Goal: Information Seeking & Learning: Check status

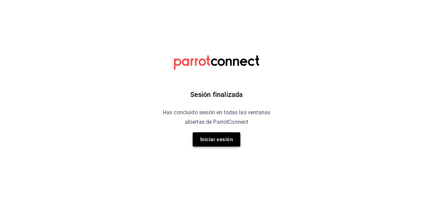
click at [217, 140] on button "Iniciar sesión" at bounding box center [217, 139] width 48 height 14
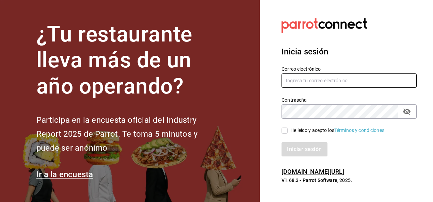
type input "alejandro.salazar@grupocosteno.com"
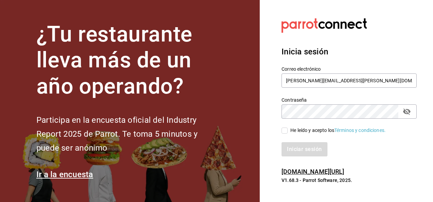
click at [283, 129] on input "He leído y acepto los Términos y condiciones." at bounding box center [285, 131] width 6 height 6
checkbox input "true"
click at [299, 153] on button "Iniciar sesión" at bounding box center [305, 149] width 46 height 14
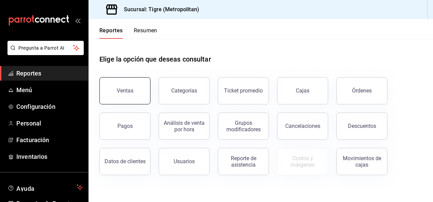
click at [122, 84] on button "Ventas" at bounding box center [124, 90] width 51 height 27
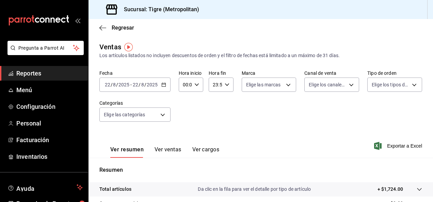
click at [166, 85] on div "2025-08-22 22 / 8 / 2025 - 2025-08-22 22 / 8 / 2025" at bounding box center [134, 85] width 71 height 14
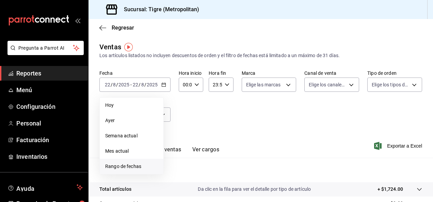
click at [127, 161] on li "Rango de fechas" at bounding box center [132, 166] width 64 height 15
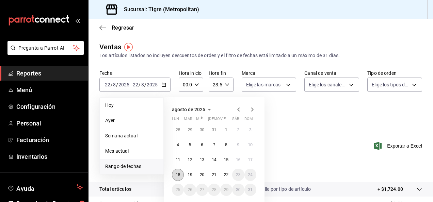
click at [180, 172] on button "18" at bounding box center [178, 175] width 12 height 12
click at [225, 173] on abbr "22" at bounding box center [226, 175] width 4 height 5
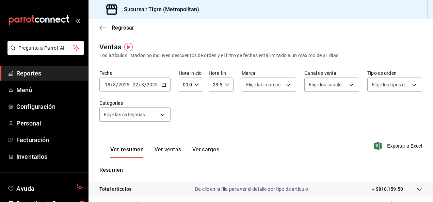
click at [188, 84] on input "00:00" at bounding box center [185, 85] width 13 height 14
click at [184, 116] on span "01" at bounding box center [184, 118] width 1 height 5
type input "01:00"
click at [184, 116] on span "05" at bounding box center [184, 115] width 1 height 5
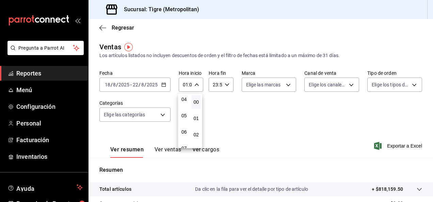
type input "05:00"
click at [281, 122] on div at bounding box center [216, 101] width 433 height 202
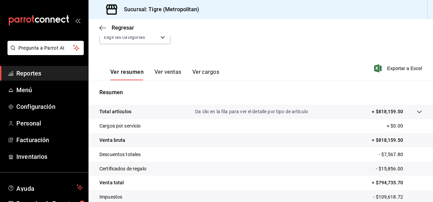
scroll to position [78, 0]
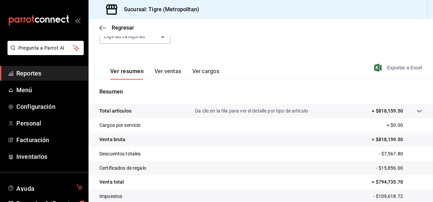
click at [402, 65] on span "Exportar a Excel" at bounding box center [399, 68] width 47 height 8
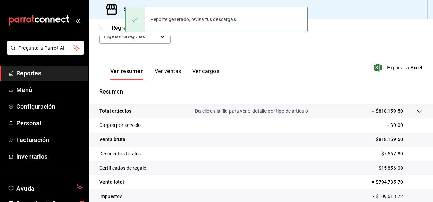
click at [385, 25] on div "Regresar" at bounding box center [261, 27] width 345 height 17
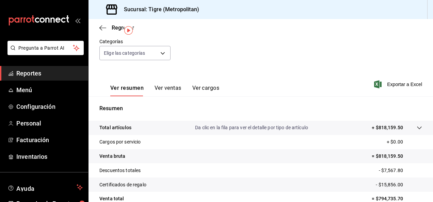
scroll to position [0, 0]
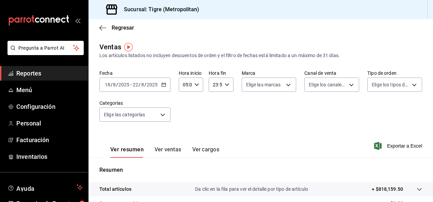
click at [161, 84] on icon "button" at bounding box center [163, 84] width 5 height 5
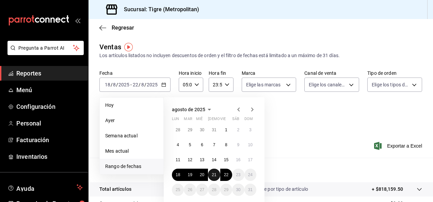
click at [214, 175] on abbr "21" at bounding box center [214, 175] width 4 height 5
click at [224, 173] on abbr "22" at bounding box center [226, 175] width 4 height 5
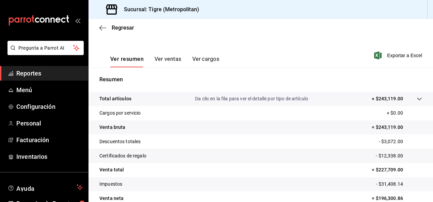
scroll to position [88, 0]
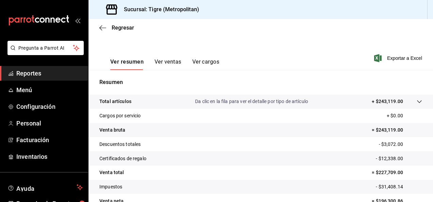
click at [173, 64] on button "Ver ventas" at bounding box center [168, 65] width 27 height 12
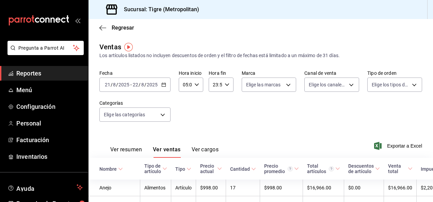
click at [197, 152] on button "Ver cargos" at bounding box center [205, 152] width 27 height 12
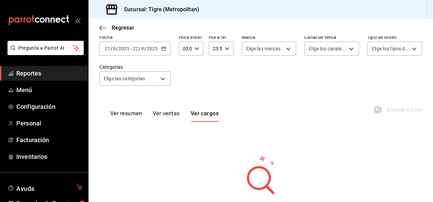
scroll to position [75, 0]
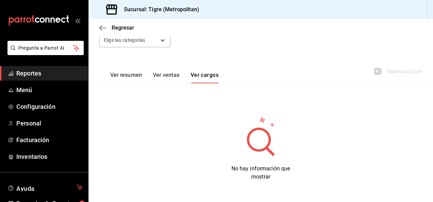
click at [126, 76] on button "Ver resumen" at bounding box center [126, 78] width 32 height 12
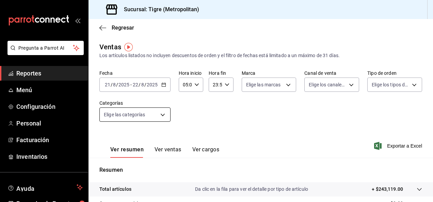
click at [161, 114] on body "Pregunta a Parrot AI Reportes Menú Configuración Personal Facturación Inventari…" at bounding box center [216, 101] width 433 height 202
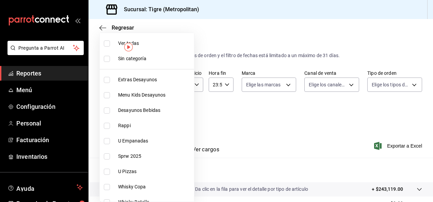
click at [231, 123] on div at bounding box center [216, 101] width 433 height 202
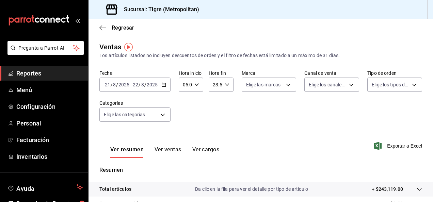
click at [25, 80] on link "Reportes" at bounding box center [44, 73] width 88 height 15
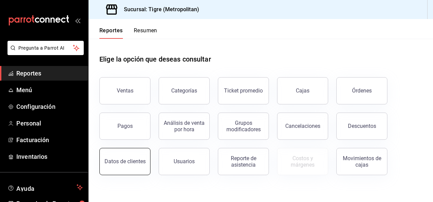
click at [125, 165] on button "Datos de clientes" at bounding box center [124, 161] width 51 height 27
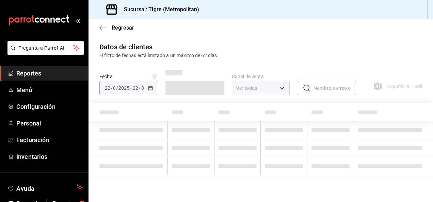
type input "PARROT,DIDI_FOOD,ONLINE"
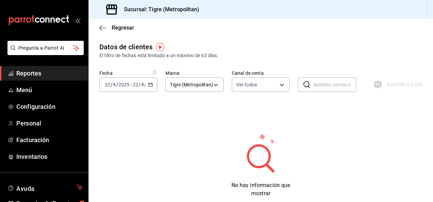
click at [148, 83] on \(Stroke\) "button" at bounding box center [150, 85] width 4 height 4
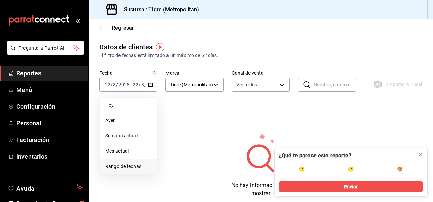
click at [117, 166] on span "Rango de fechas" at bounding box center [128, 166] width 46 height 7
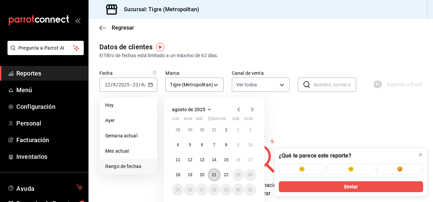
click at [217, 176] on button "21" at bounding box center [214, 175] width 12 height 12
click at [223, 171] on button "22" at bounding box center [226, 175] width 12 height 12
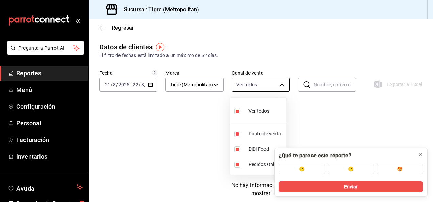
click at [274, 88] on body "Pregunta a Parrot AI Reportes Menú Configuración Personal Facturación Inventari…" at bounding box center [216, 101] width 433 height 202
click at [274, 88] on div at bounding box center [216, 101] width 433 height 202
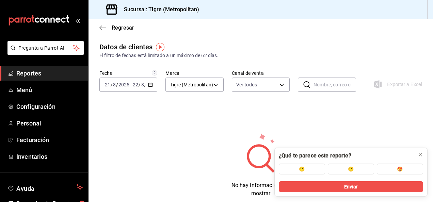
click at [209, 95] on div "Fecha 2025-08-21 21 / 8 / 2025 - 2025-08-22 22 / 8 / 2025 Marca Tigre (Metropol…" at bounding box center [260, 85] width 323 height 30
click at [420, 154] on icon at bounding box center [420, 154] width 5 height 5
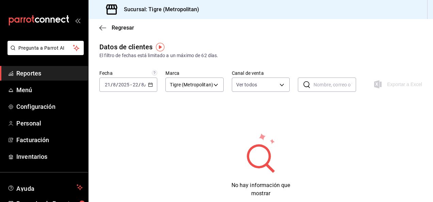
click at [37, 74] on span "Reportes" at bounding box center [49, 73] width 66 height 9
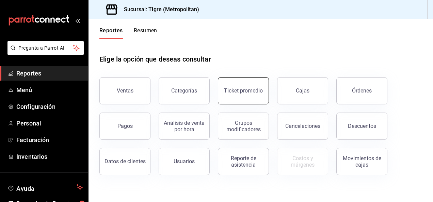
click at [240, 93] on div "Ticket promedio" at bounding box center [243, 91] width 39 height 6
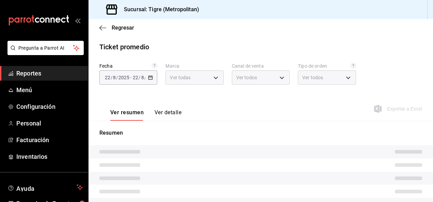
type input "d2a20516-989b-40fe-838d-c8b0b31ef0ff"
type input "PARROT,UBER_EATS,RAPPI,DIDI_FOOD,ONLINE"
type input "f7df4de8-9964-48c4-9e53-dd040d652eda,4cfece08-abf2-465c-953c-59dc98a97bb2,5a16a…"
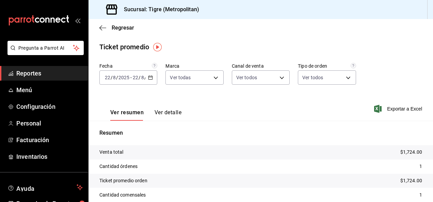
click at [149, 75] on icon "button" at bounding box center [150, 77] width 5 height 5
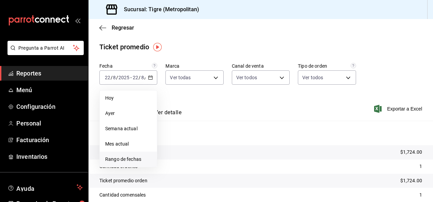
click at [125, 156] on span "Rango de fechas" at bounding box center [128, 159] width 46 height 7
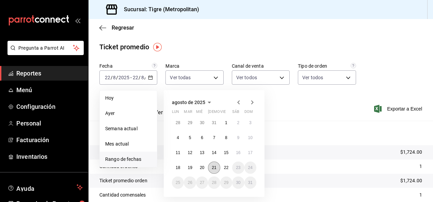
click at [214, 168] on abbr "21" at bounding box center [214, 167] width 4 height 5
click at [226, 165] on button "22" at bounding box center [226, 168] width 12 height 12
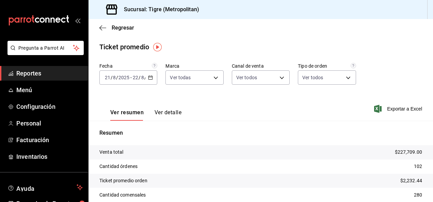
scroll to position [44, 0]
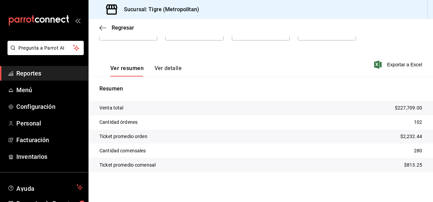
click at [264, 74] on div "Ver resumen Ver detalle Exportar a Excel" at bounding box center [261, 63] width 345 height 28
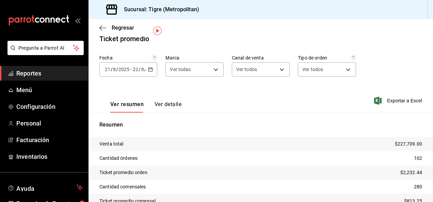
scroll to position [0, 0]
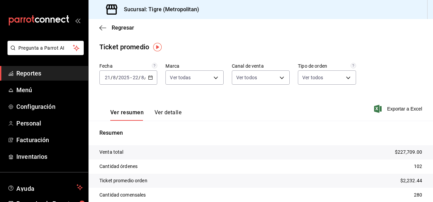
click at [38, 75] on span "Reportes" at bounding box center [49, 73] width 66 height 9
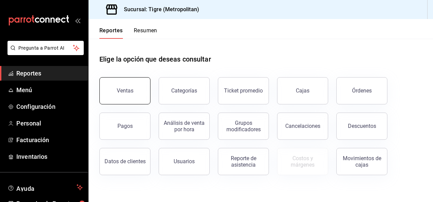
click at [123, 97] on button "Ventas" at bounding box center [124, 90] width 51 height 27
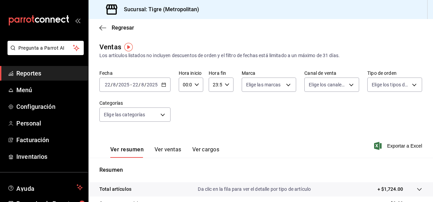
click at [166, 87] on div "2025-08-22 22 / 8 / 2025 - 2025-08-22 22 / 8 / 2025" at bounding box center [134, 85] width 71 height 14
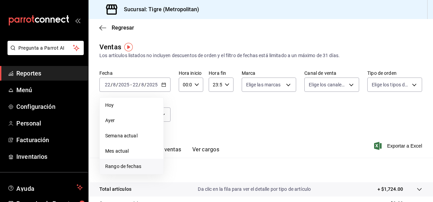
click at [123, 165] on span "Rango de fechas" at bounding box center [131, 166] width 53 height 7
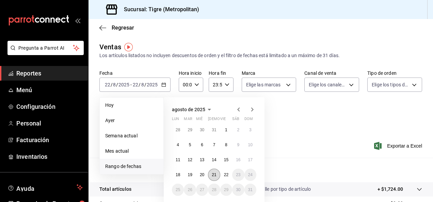
click at [215, 177] on abbr "21" at bounding box center [214, 175] width 4 height 5
click at [230, 177] on button "22" at bounding box center [226, 175] width 12 height 12
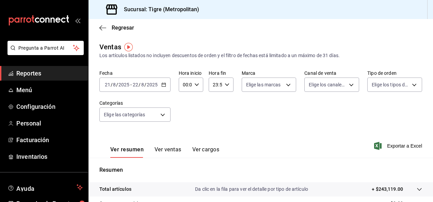
click at [187, 84] on input "00:00" at bounding box center [185, 85] width 13 height 14
click at [182, 125] on button "01" at bounding box center [184, 119] width 10 height 14
type input "01:00"
click at [184, 140] on button "05" at bounding box center [184, 143] width 10 height 14
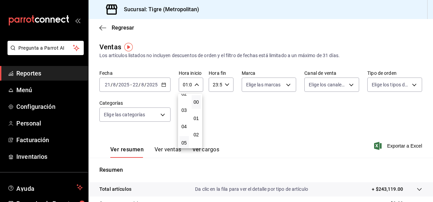
type input "05:00"
click at [329, 117] on div at bounding box center [216, 101] width 433 height 202
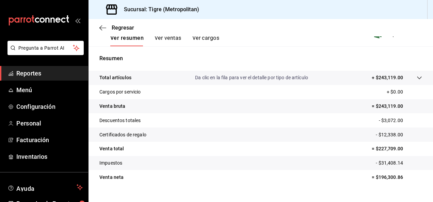
scroll to position [111, 0]
